Goal: Task Accomplishment & Management: Manage account settings

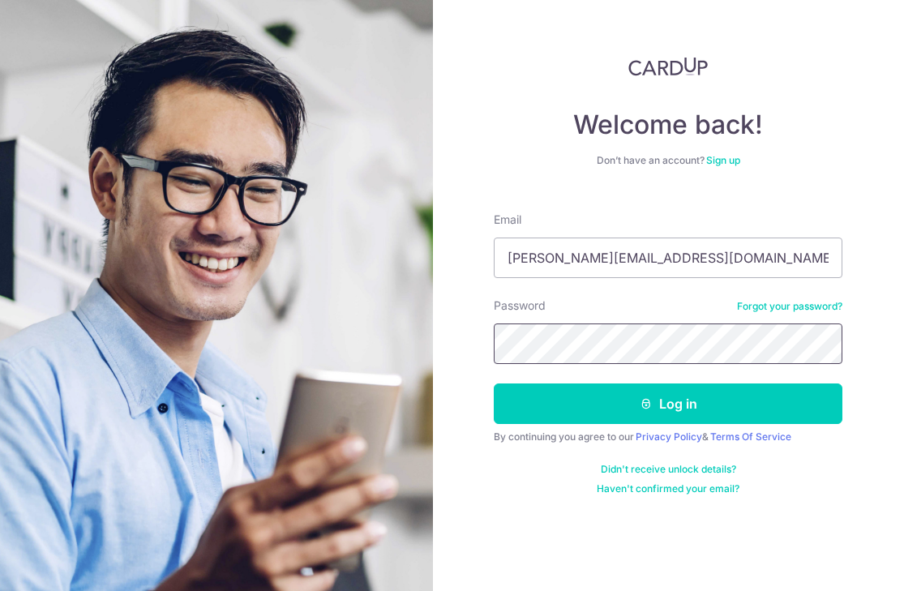
click at [494, 384] on button "Log in" at bounding box center [668, 404] width 349 height 41
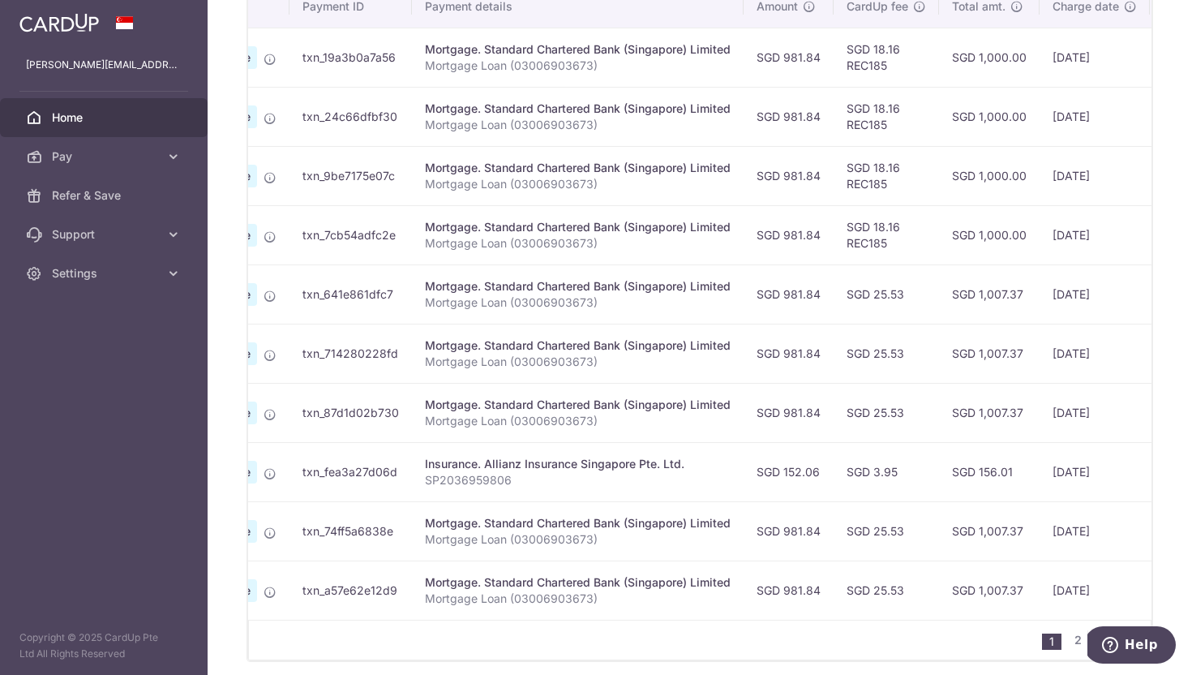
scroll to position [0, 369]
